Goal: Transaction & Acquisition: Purchase product/service

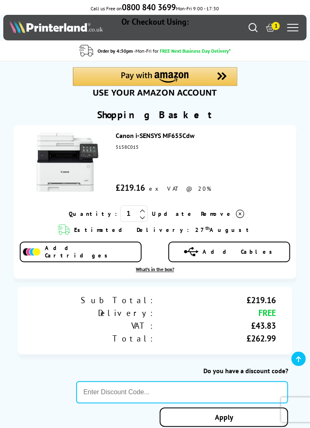
scroll to position [139, 0]
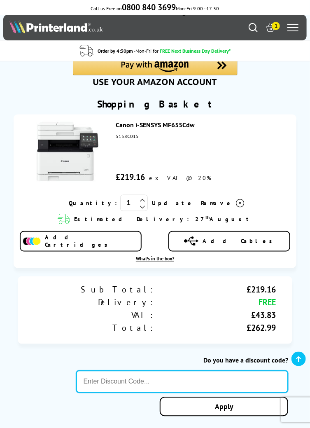
paste input "SIGNUP5"
type input "SIGNUP5"
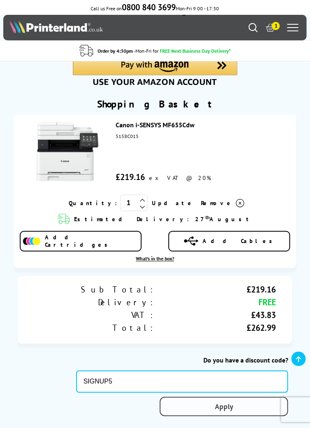
click at [223, 409] on div "Proceed to Checkout Shopping Basket 1 Update" at bounding box center [155, 355] width 310 height 848
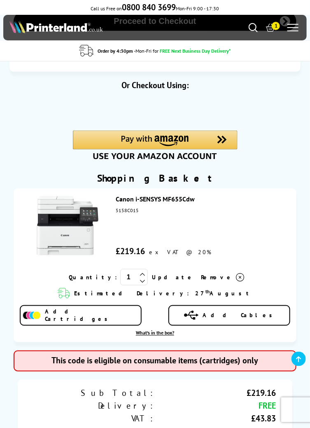
scroll to position [64, 0]
